Goal: Find contact information

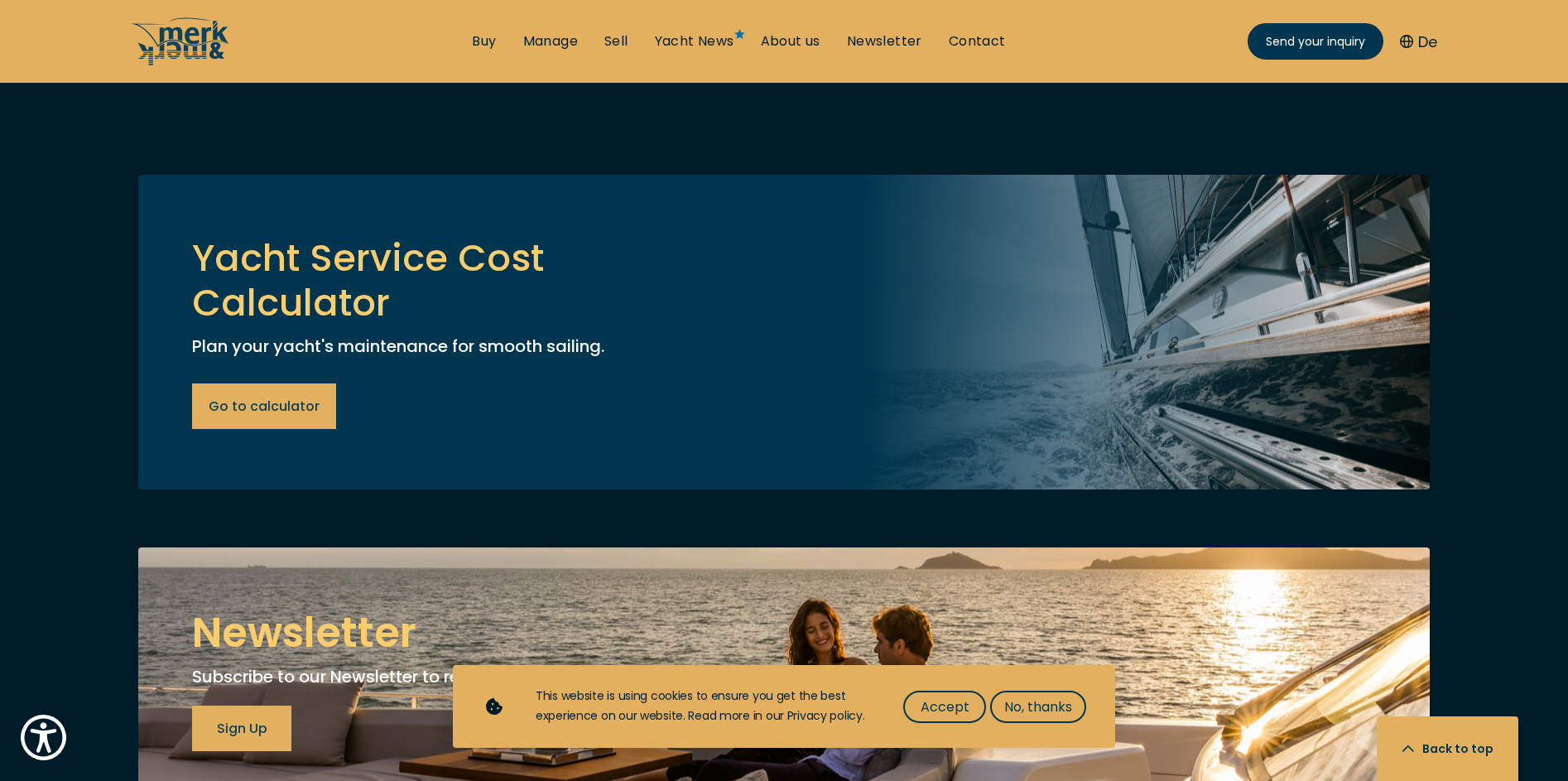
scroll to position [6043, 0]
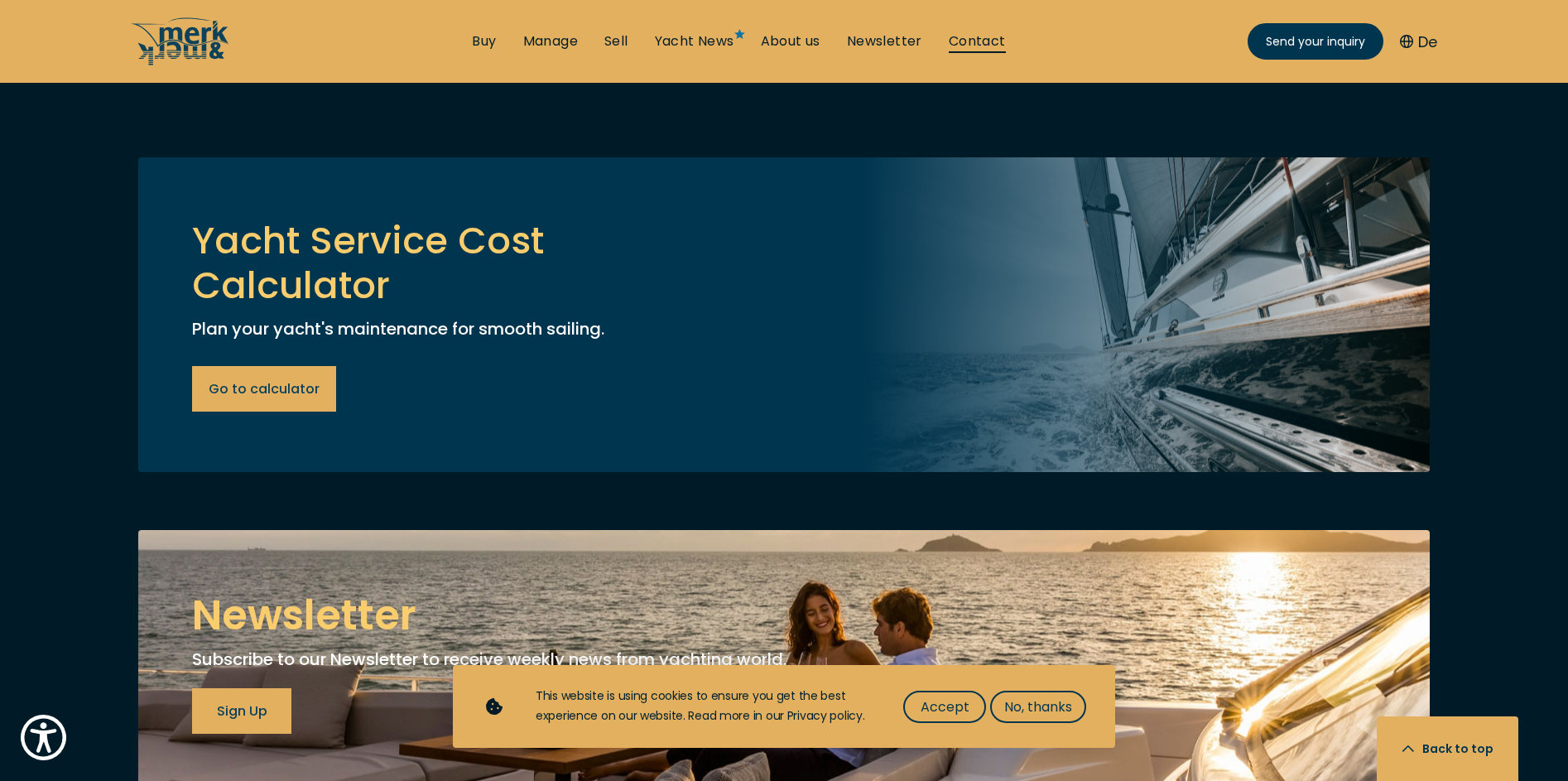
click at [995, 34] on link "Contact" at bounding box center [978, 41] width 57 height 18
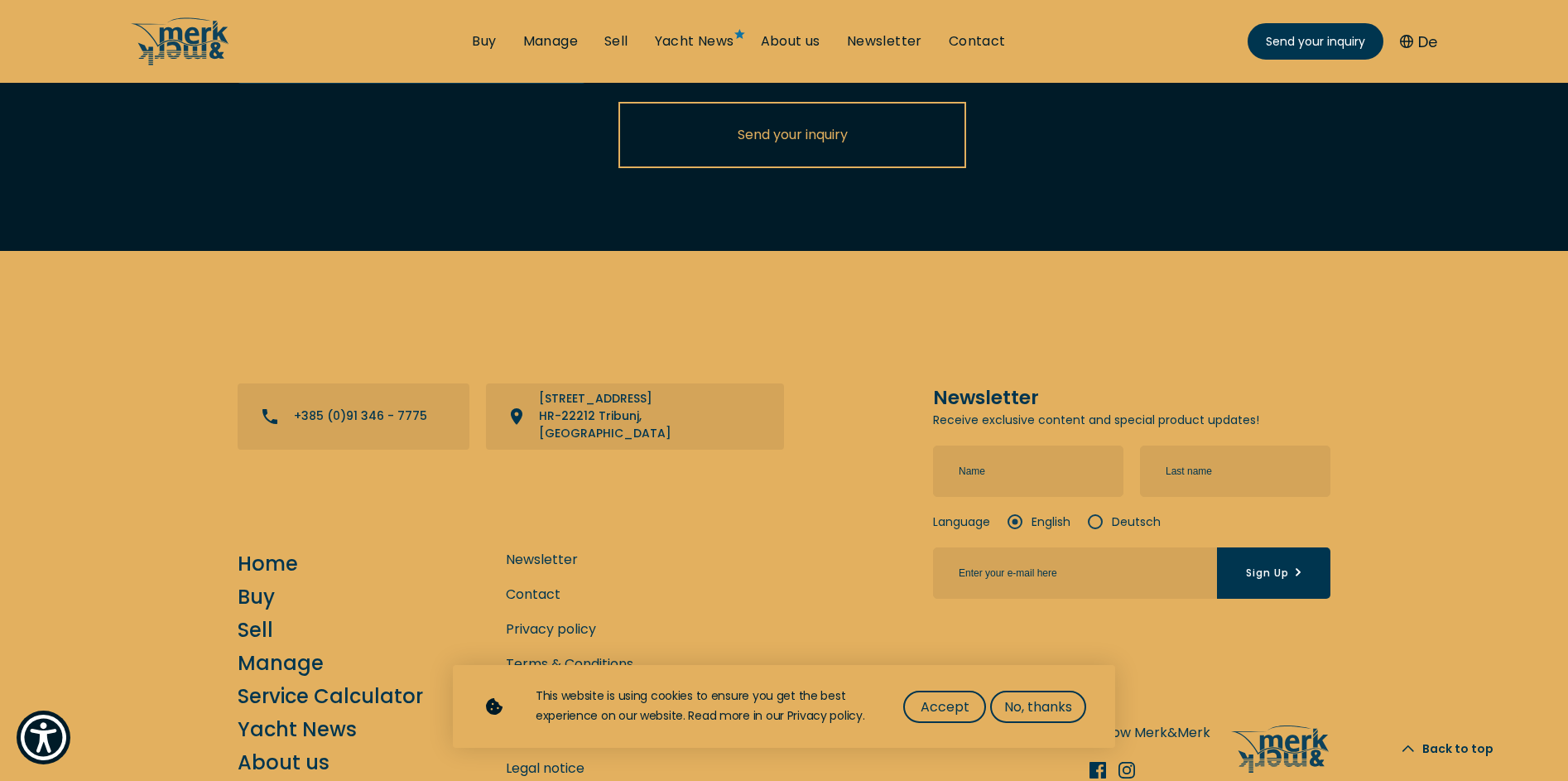
scroll to position [3477, 0]
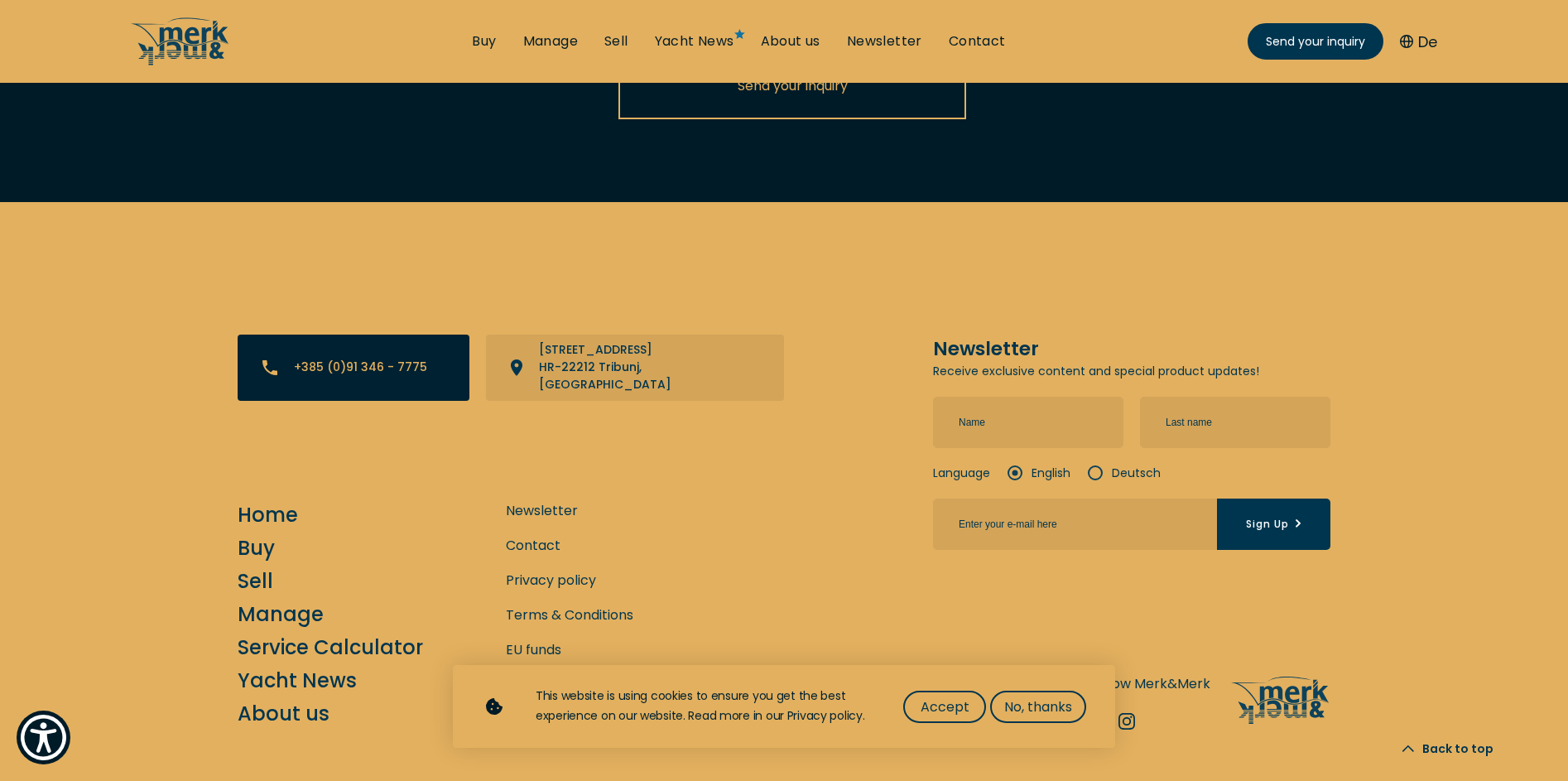
click at [334, 359] on p "+385 (0)91 346 - 7775" at bounding box center [360, 367] width 134 height 17
drag, startPoint x: 431, startPoint y: 297, endPoint x: 293, endPoint y: 297, distance: 138.0
click at [293, 334] on div "+385 (0)91 346 - 7775" at bounding box center [353, 367] width 232 height 66
copy p "+385 (0)91 346 - 7775"
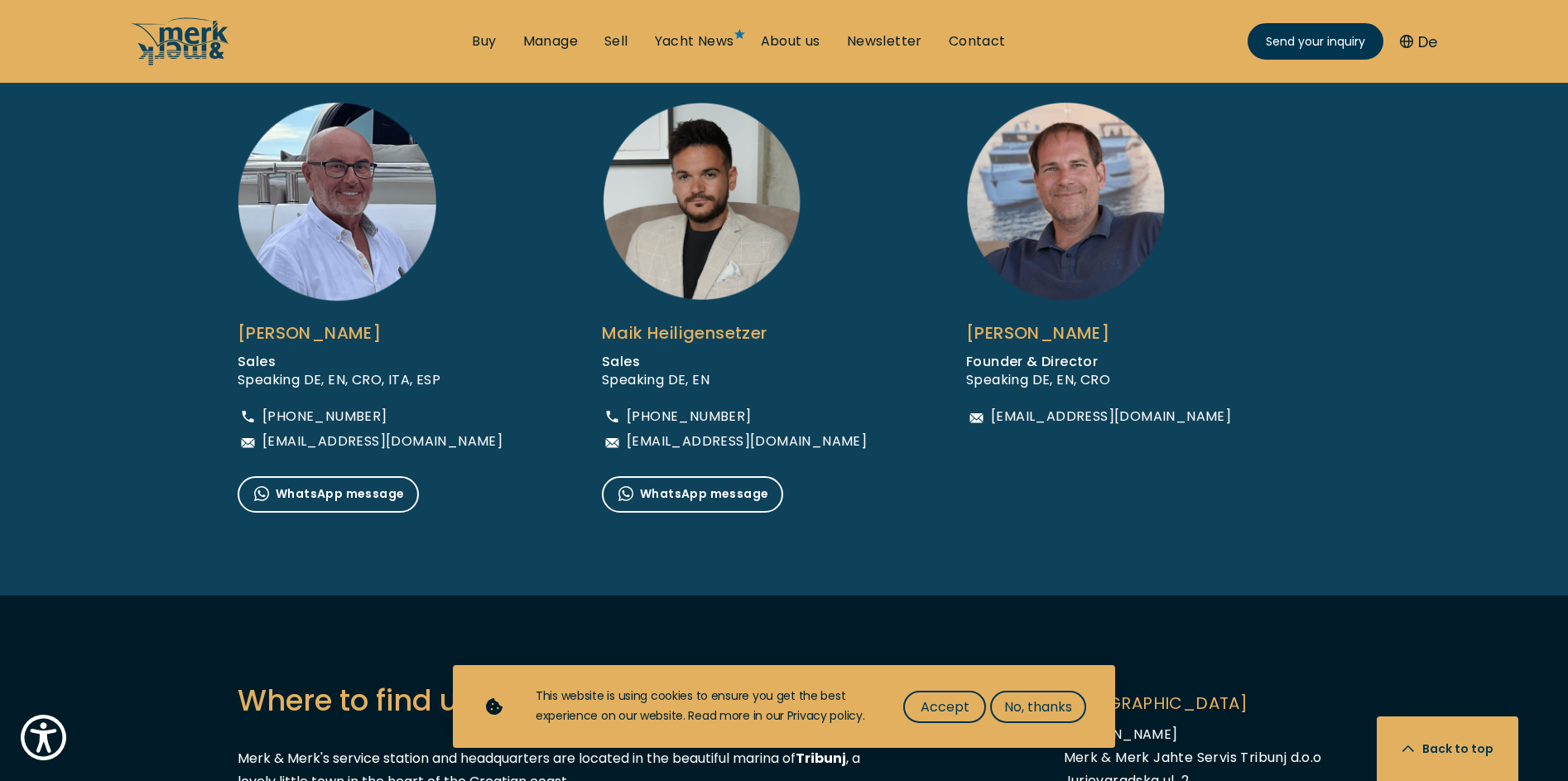
scroll to position [1159, 0]
click at [925, 703] on span "Accept" at bounding box center [945, 707] width 49 height 21
